Goal: Complete application form

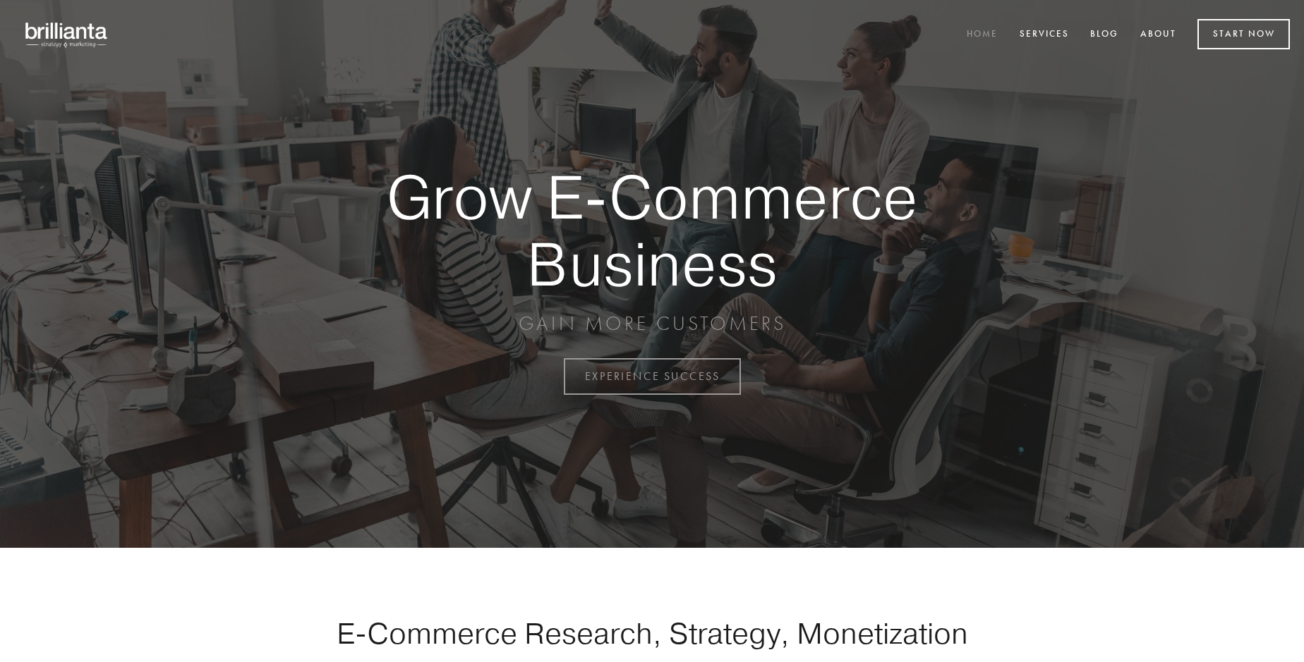
scroll to position [3698, 0]
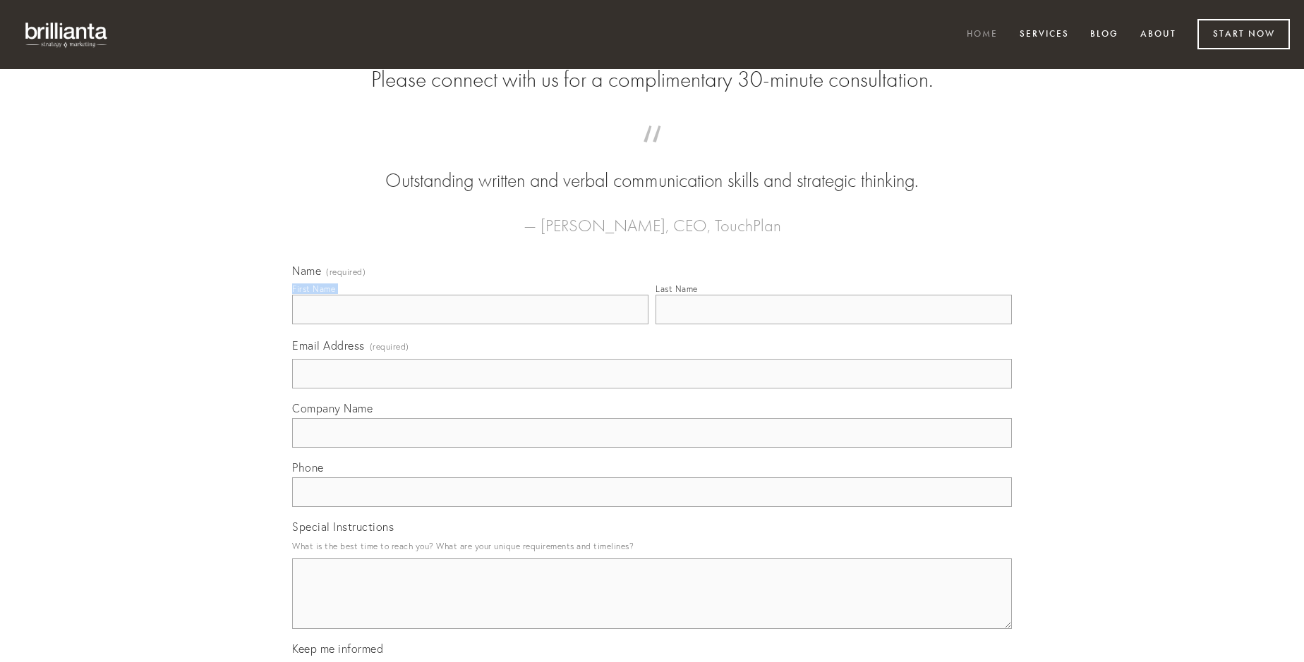
type input "[PERSON_NAME]"
click at [833, 324] on input "Last Name" at bounding box center [833, 310] width 356 height 30
type input "[PERSON_NAME]"
click at [652, 389] on input "Email Address (required)" at bounding box center [651, 374] width 719 height 30
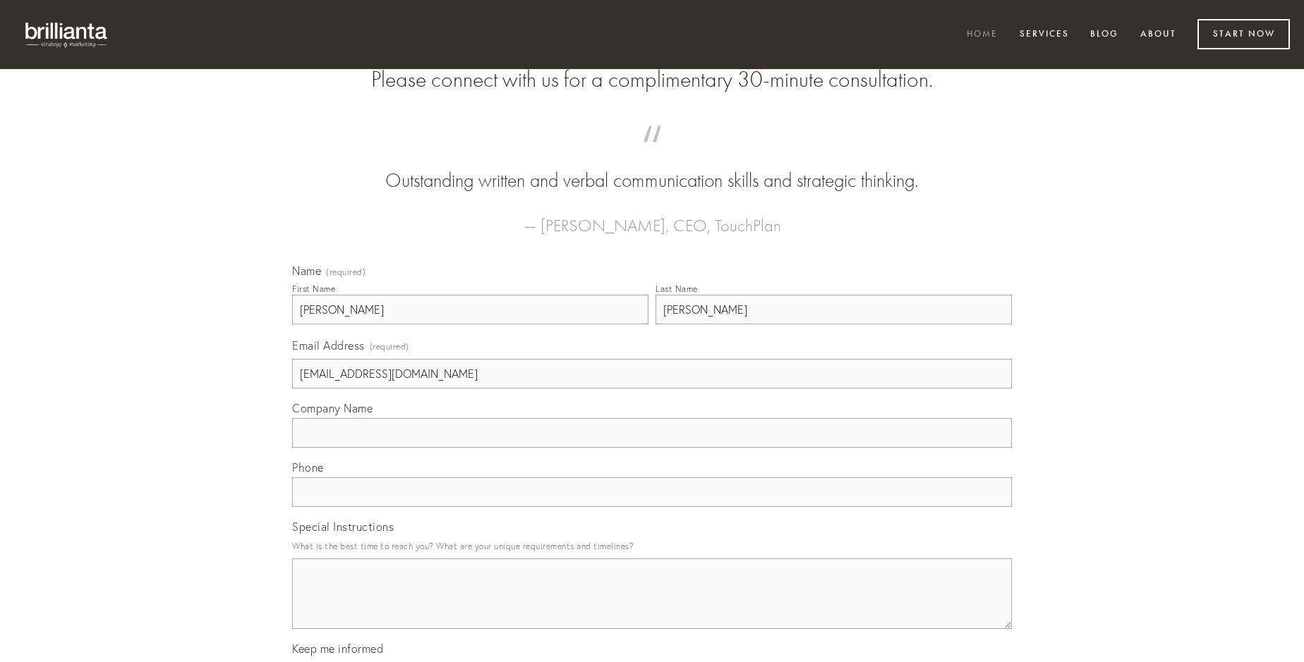
type input "[EMAIL_ADDRESS][DOMAIN_NAME]"
click at [652, 448] on input "Company Name" at bounding box center [651, 433] width 719 height 30
type input "vomica"
click at [652, 507] on input "text" at bounding box center [651, 493] width 719 height 30
click at [652, 607] on textarea "Special Instructions" at bounding box center [651, 594] width 719 height 71
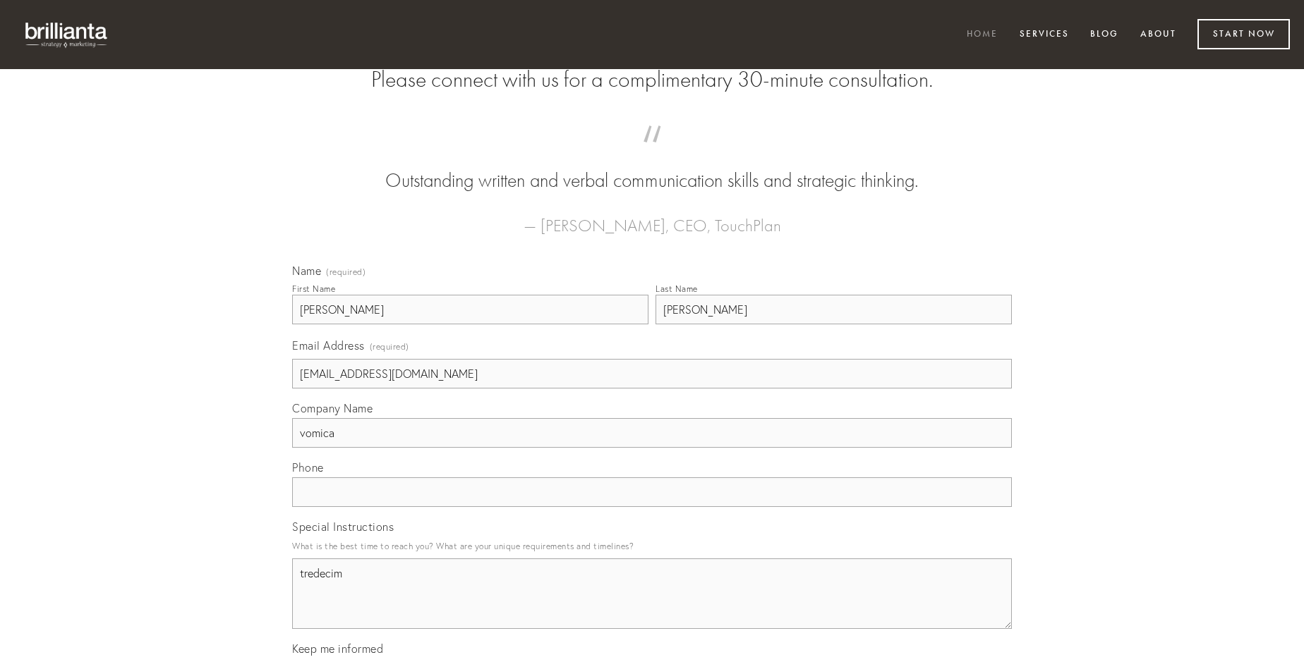
type textarea "tredecim"
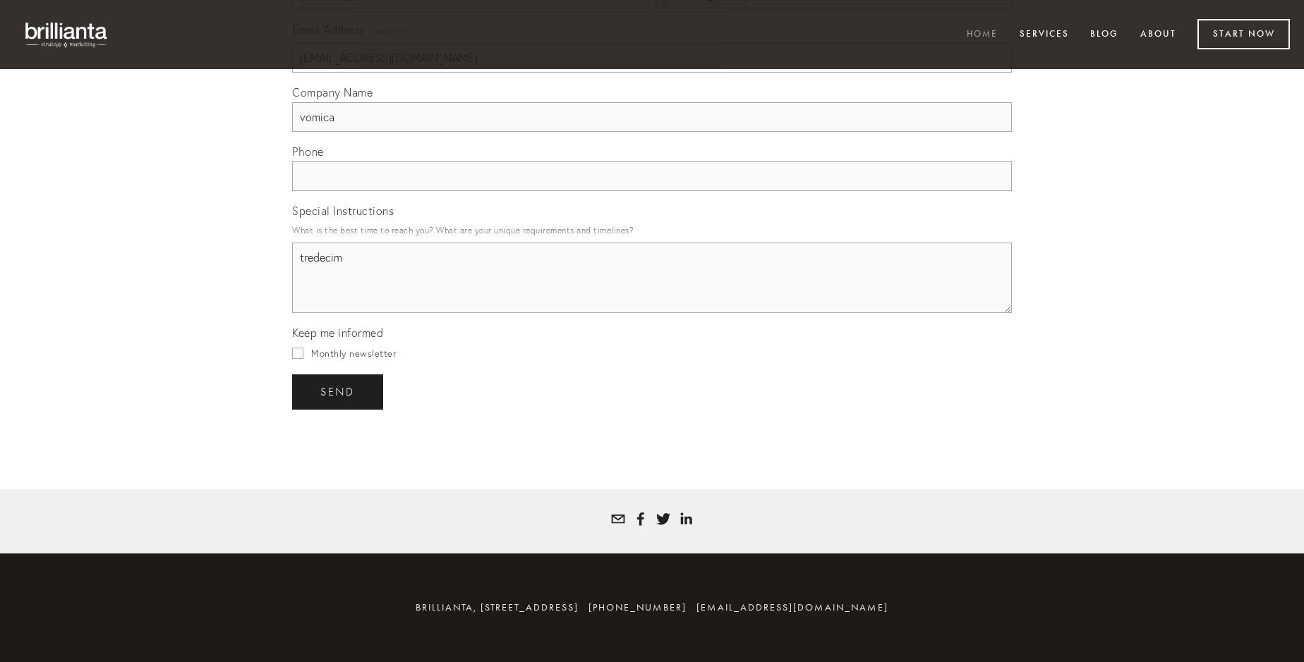
click at [339, 391] on span "send" at bounding box center [337, 392] width 35 height 13
